Goal: Task Accomplishment & Management: Manage account settings

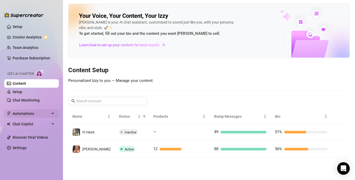
click at [52, 114] on div "Automations" at bounding box center [31, 114] width 55 height 8
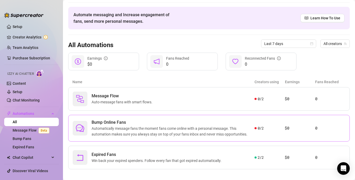
scroll to position [20, 0]
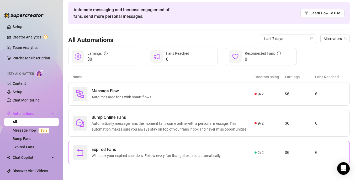
click at [212, 157] on span "Win back your expired spenders. Follow every fan that got expired automatically." at bounding box center [158, 156] width 132 height 6
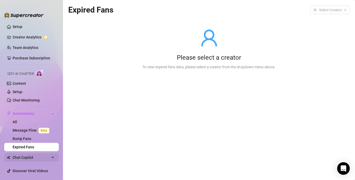
click at [52, 159] on div "Chat Copilot" at bounding box center [31, 158] width 55 height 8
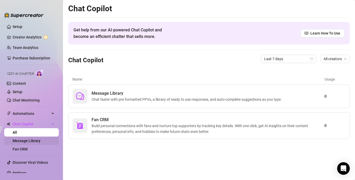
click at [40, 139] on link "Message Library" at bounding box center [27, 141] width 28 height 4
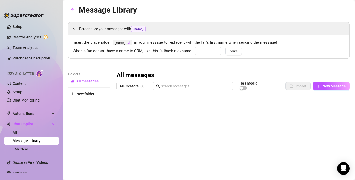
type input "babe"
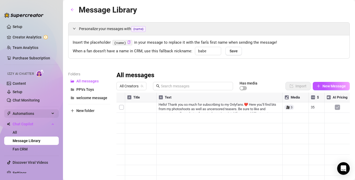
click at [55, 115] on div "Automations" at bounding box center [31, 114] width 55 height 8
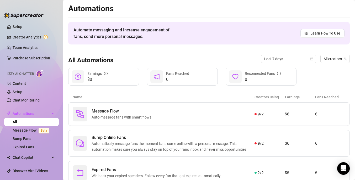
scroll to position [15, 0]
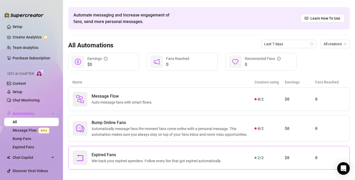
click at [270, 159] on div "2 / 2" at bounding box center [269, 158] width 30 height 6
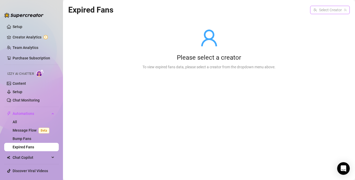
click at [332, 11] on input "search" at bounding box center [327, 10] width 29 height 8
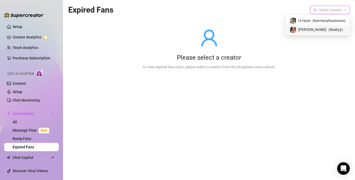
click at [328, 30] on span "( kbabyy )" at bounding box center [335, 30] width 14 height 6
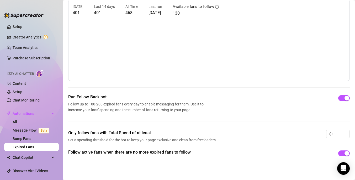
scroll to position [33, 0]
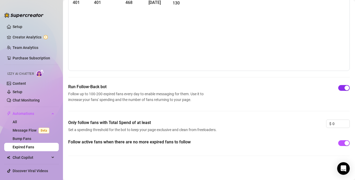
click at [341, 90] on span "button" at bounding box center [344, 88] width 12 height 6
click at [342, 144] on span "button" at bounding box center [344, 144] width 12 height 6
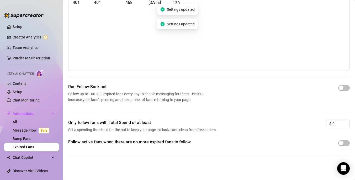
scroll to position [0, 0]
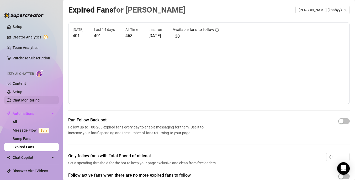
click at [40, 98] on link "Chat Monitoring" at bounding box center [26, 100] width 27 height 4
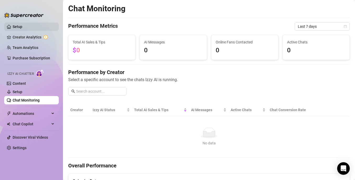
click at [17, 27] on link "Setup" at bounding box center [18, 27] width 10 height 4
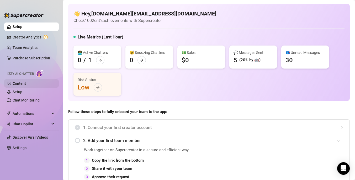
click at [26, 86] on link "Content" at bounding box center [19, 84] width 13 height 4
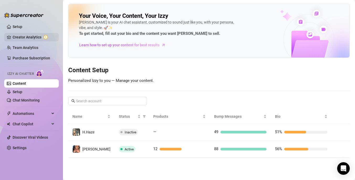
click at [35, 38] on link "Creator Analytics" at bounding box center [34, 37] width 42 height 8
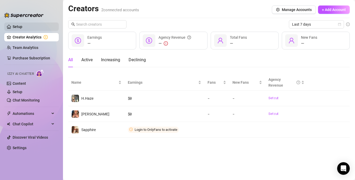
click at [22, 28] on link "Setup" at bounding box center [18, 27] width 10 height 4
